Goal: Task Accomplishment & Management: Use online tool/utility

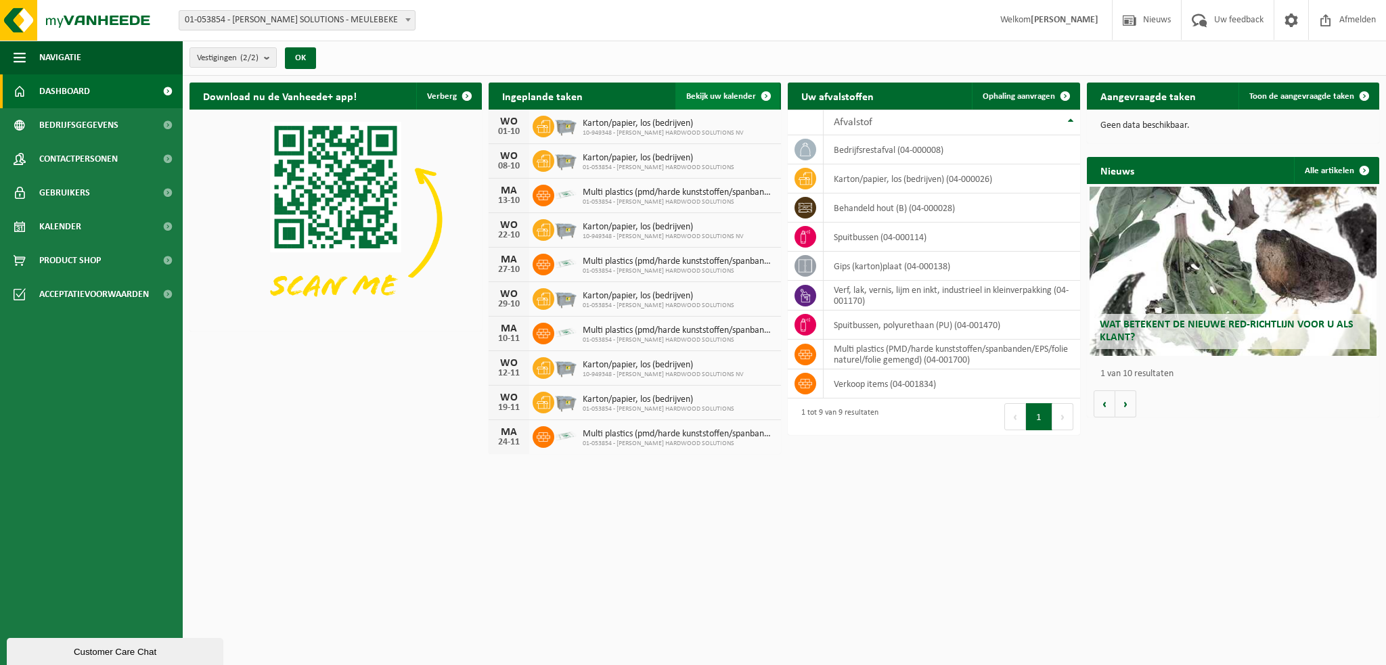
click at [734, 104] on link "Bekijk uw kalender" at bounding box center [727, 96] width 104 height 27
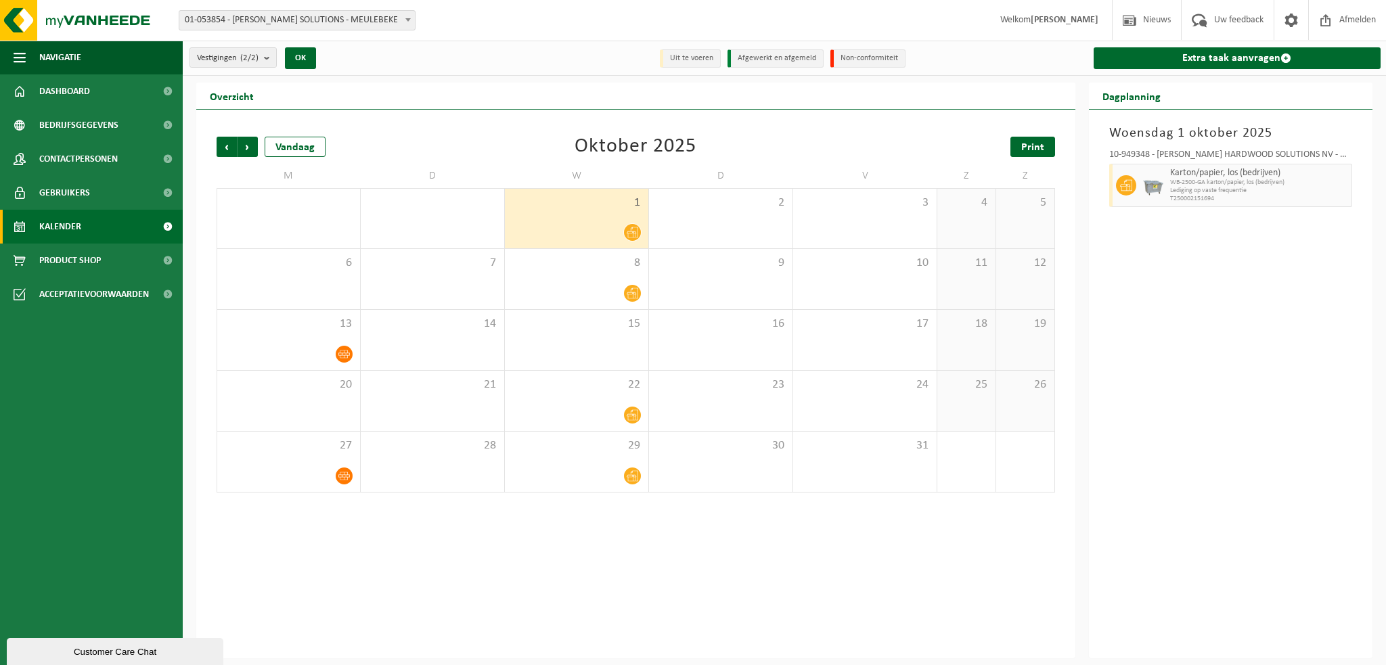
click at [1022, 143] on link "Print" at bounding box center [1032, 147] width 45 height 20
click at [1183, 56] on link "Extra taak aanvragen" at bounding box center [1237, 58] width 288 height 22
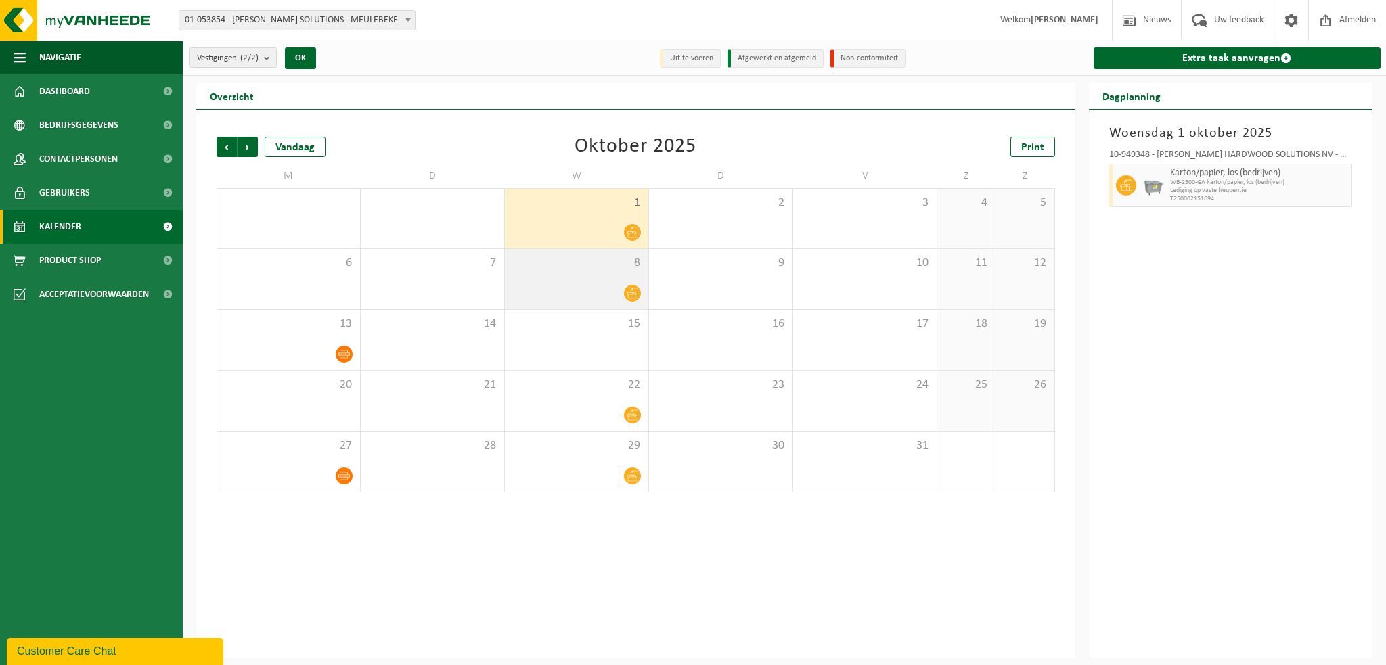
click at [600, 273] on div "8" at bounding box center [576, 279] width 143 height 60
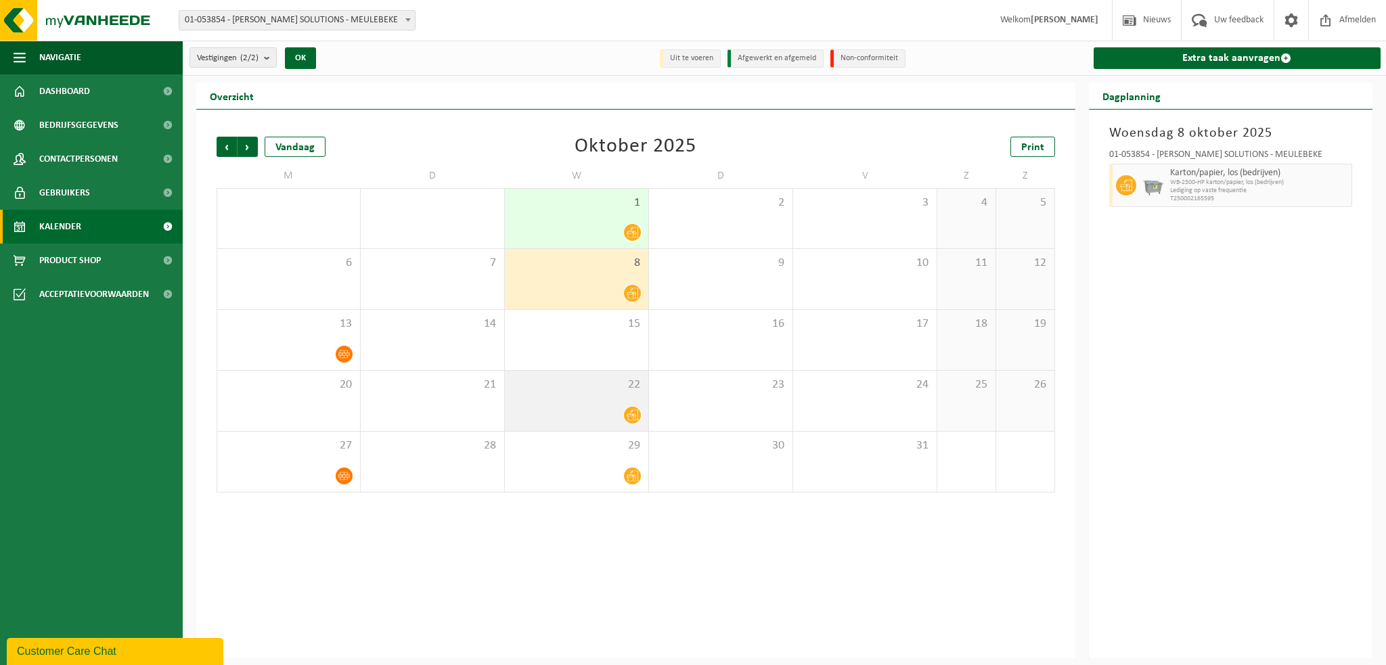
click at [585, 396] on div "22" at bounding box center [576, 401] width 143 height 60
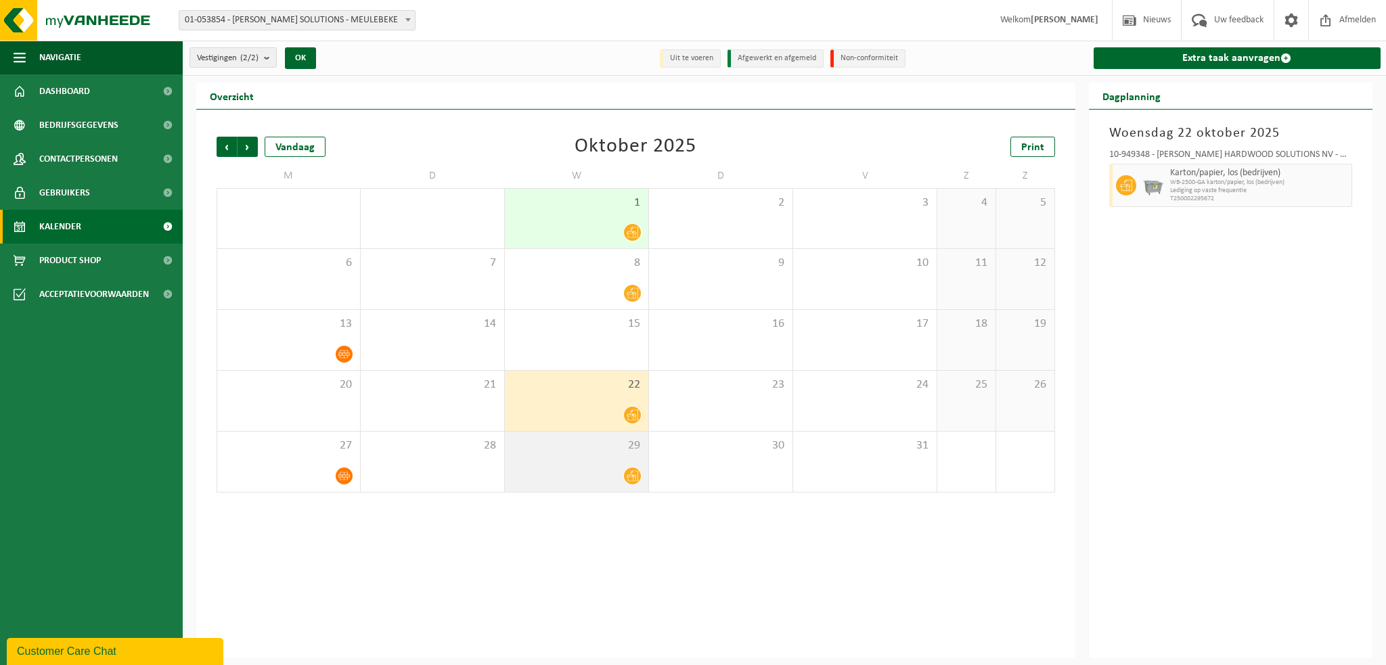
click at [579, 457] on div "29" at bounding box center [576, 462] width 143 height 60
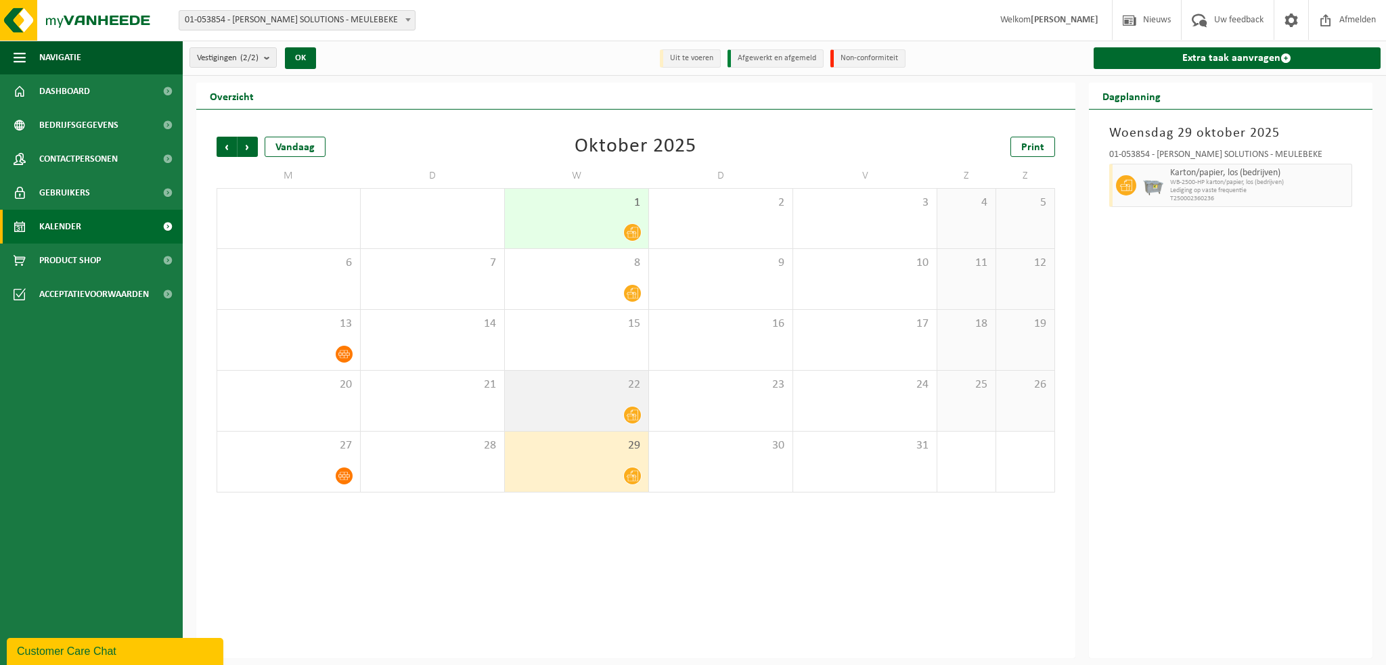
click at [565, 400] on div "22" at bounding box center [576, 401] width 143 height 60
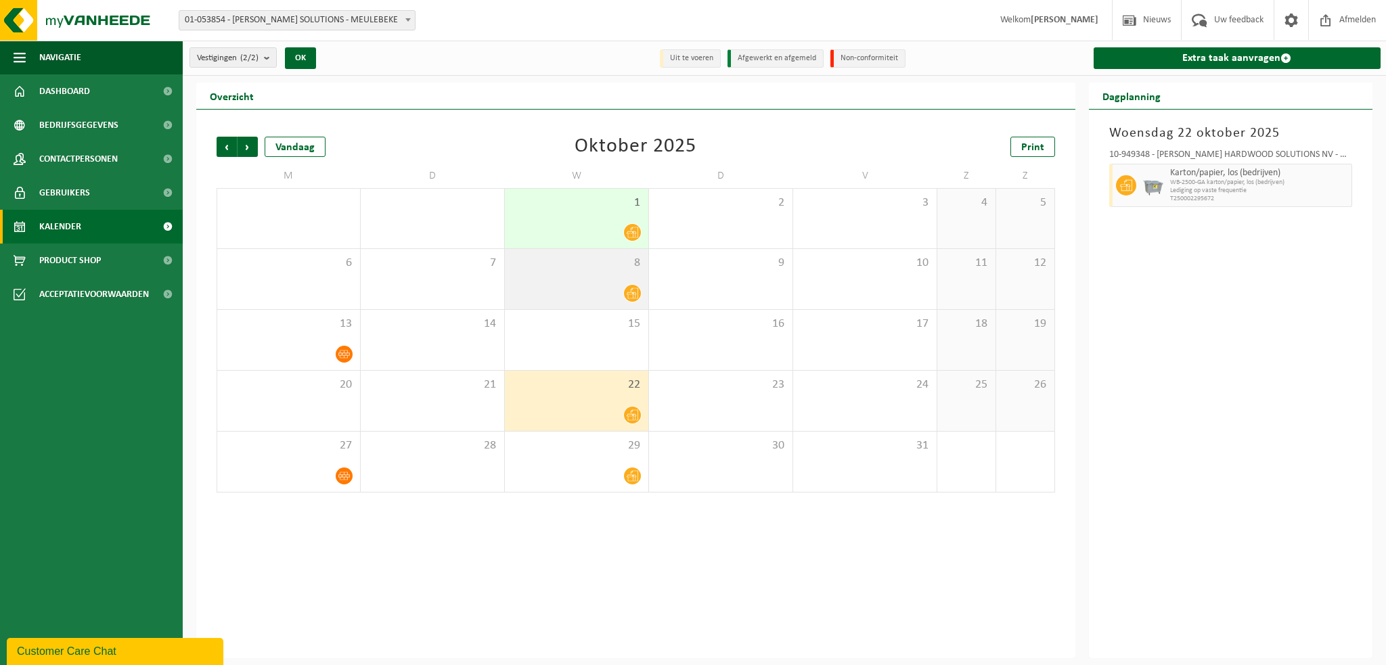
click at [579, 290] on div at bounding box center [577, 293] width 130 height 18
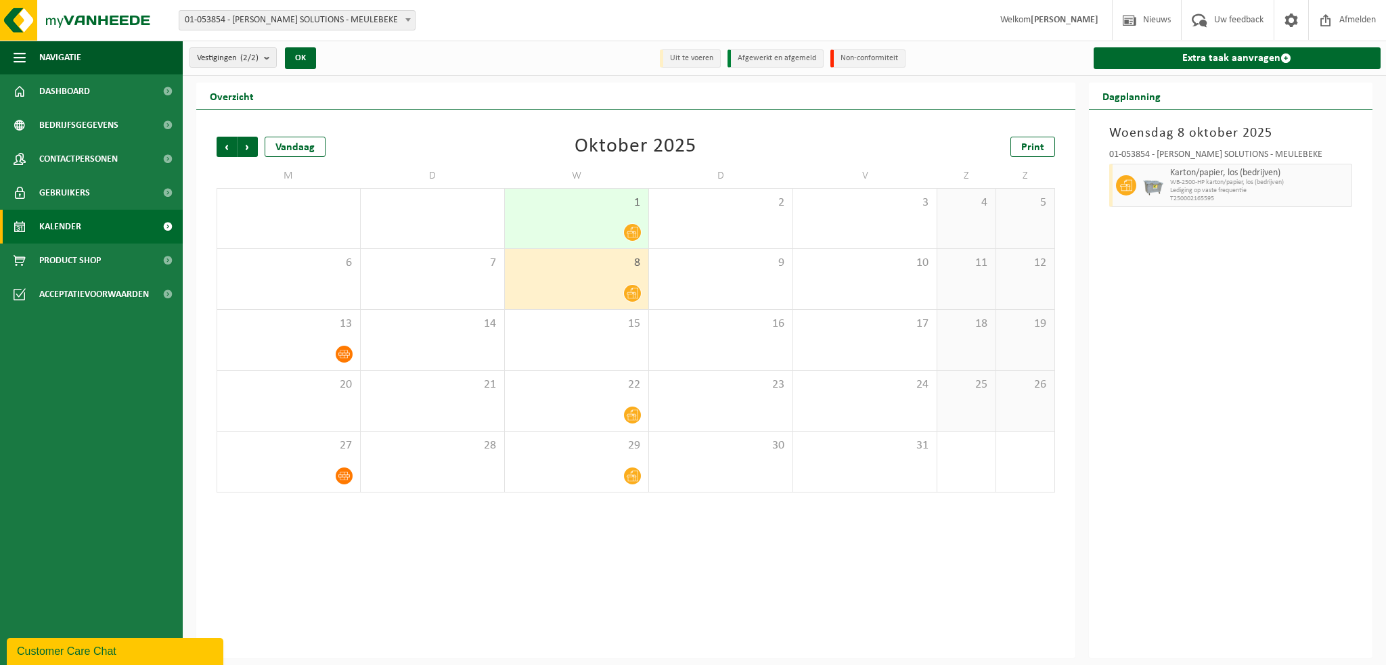
click at [581, 243] on div "1" at bounding box center [576, 219] width 143 height 60
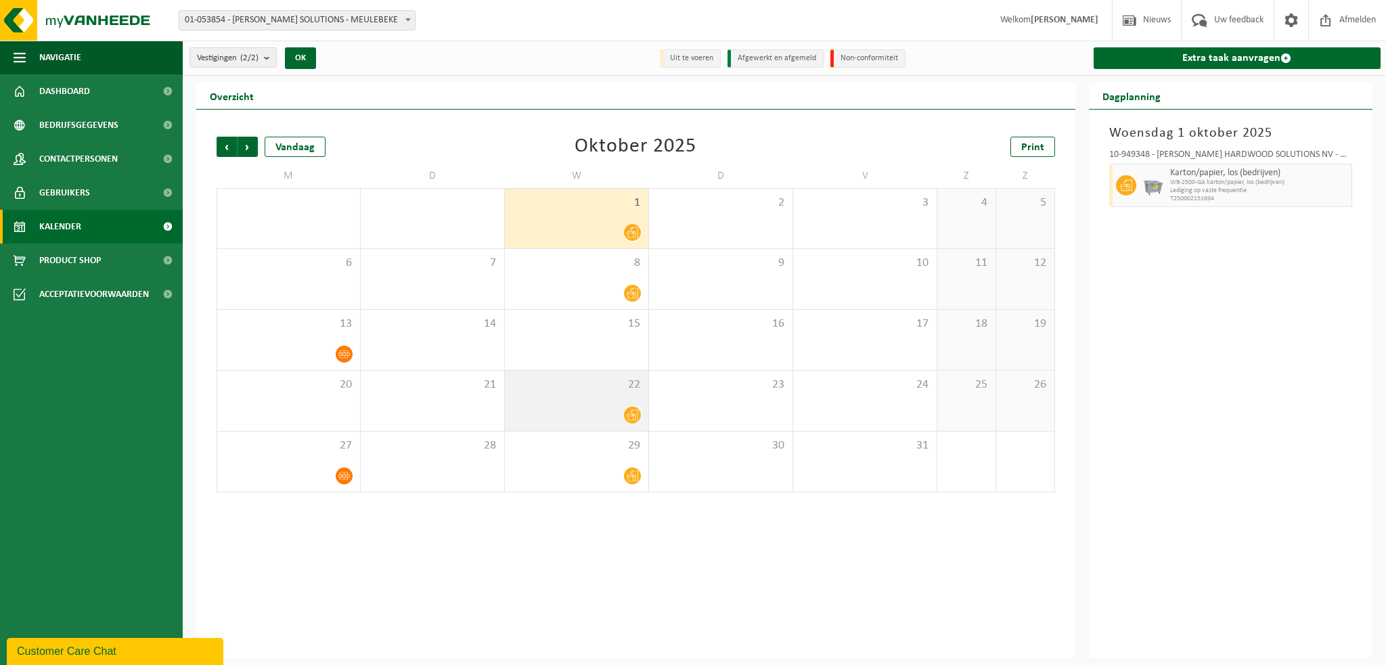
click at [602, 395] on div "22" at bounding box center [576, 401] width 143 height 60
